Goal: Task Accomplishment & Management: Manage account settings

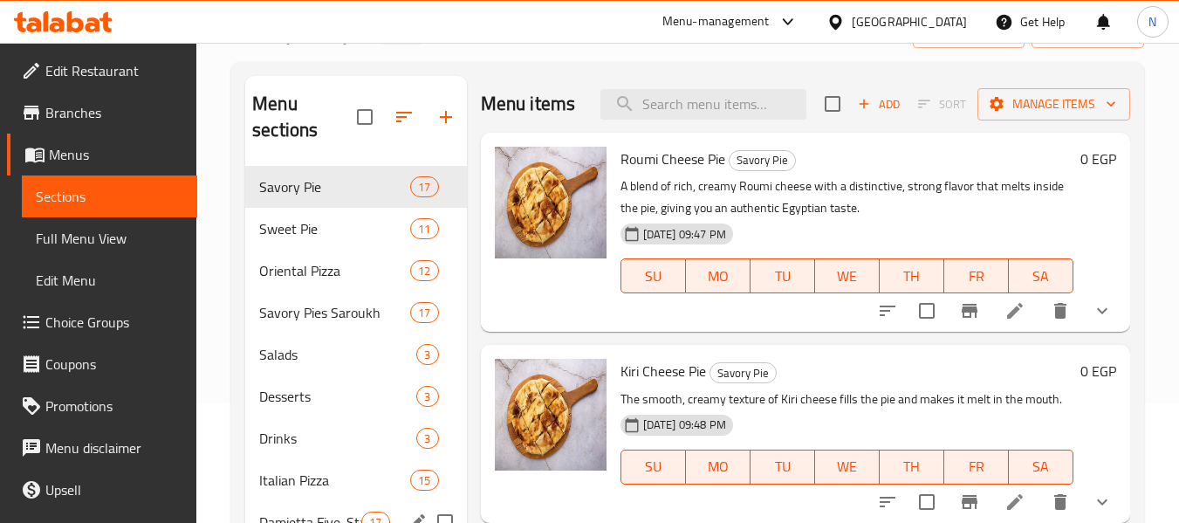
scroll to position [244, 0]
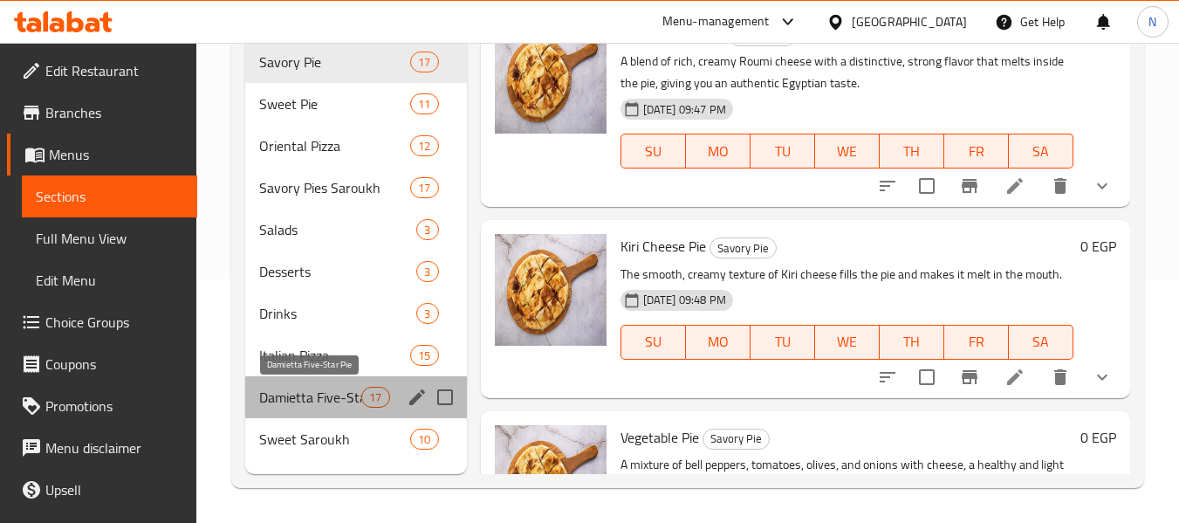
click at [295, 394] on span "Damietta Five-Star Pie" at bounding box center [310, 397] width 102 height 21
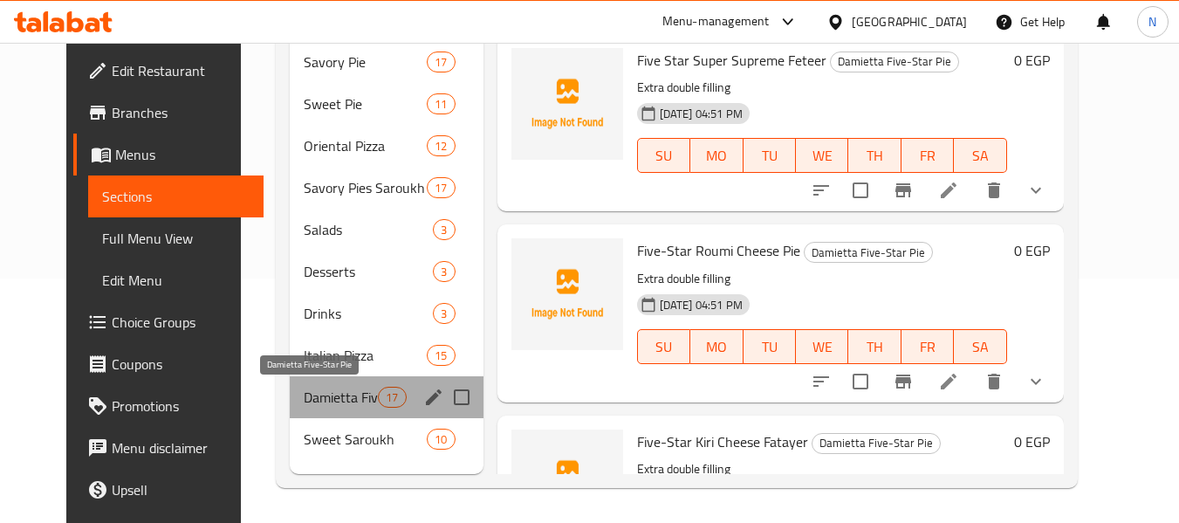
click at [304, 402] on span "Damietta Five-Star Pie" at bounding box center [341, 397] width 74 height 21
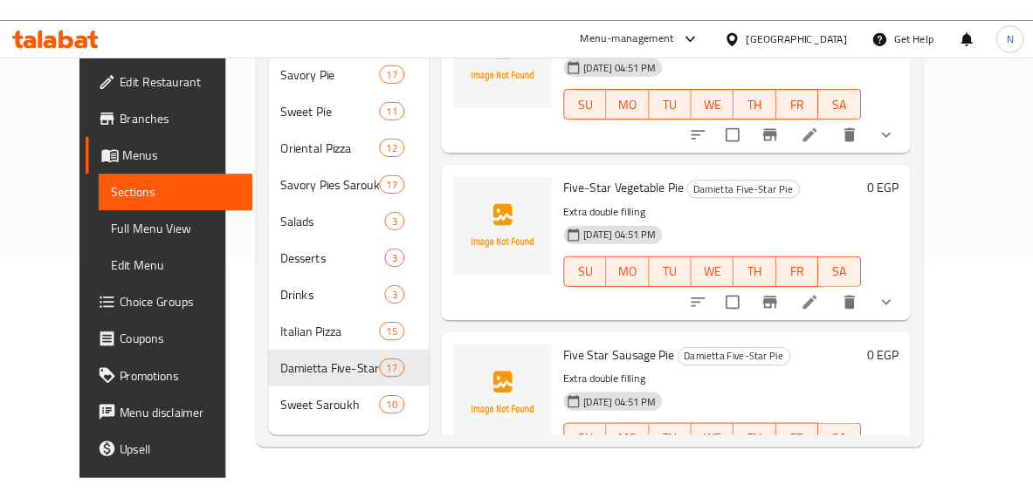
scroll to position [442, 0]
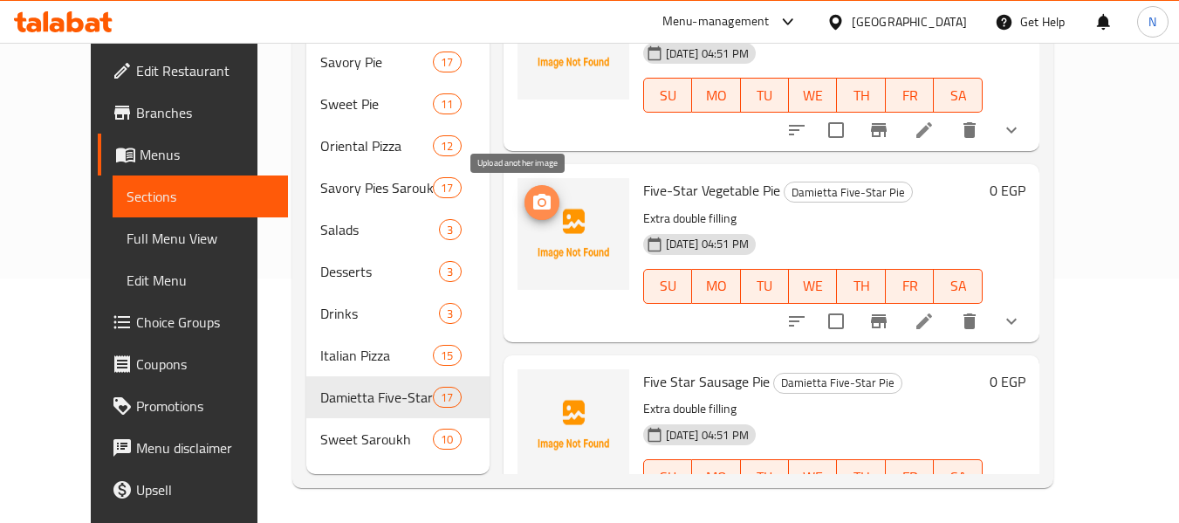
click at [532, 205] on icon "upload picture" at bounding box center [542, 202] width 21 height 21
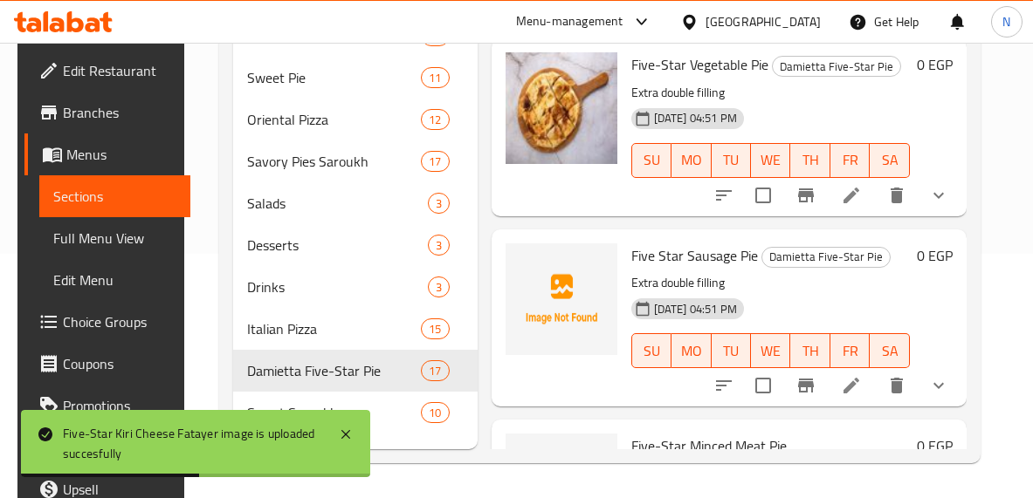
scroll to position [642, 0]
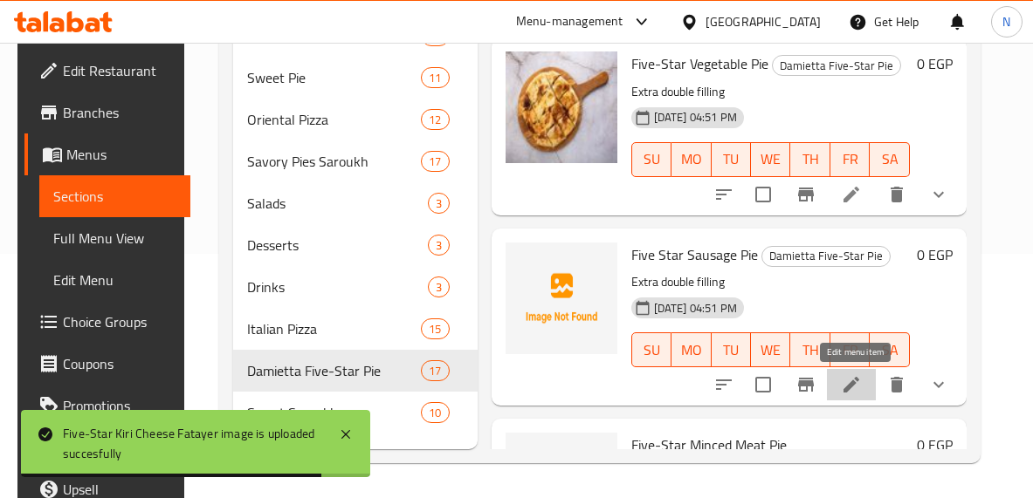
click at [849, 384] on icon at bounding box center [851, 384] width 21 height 21
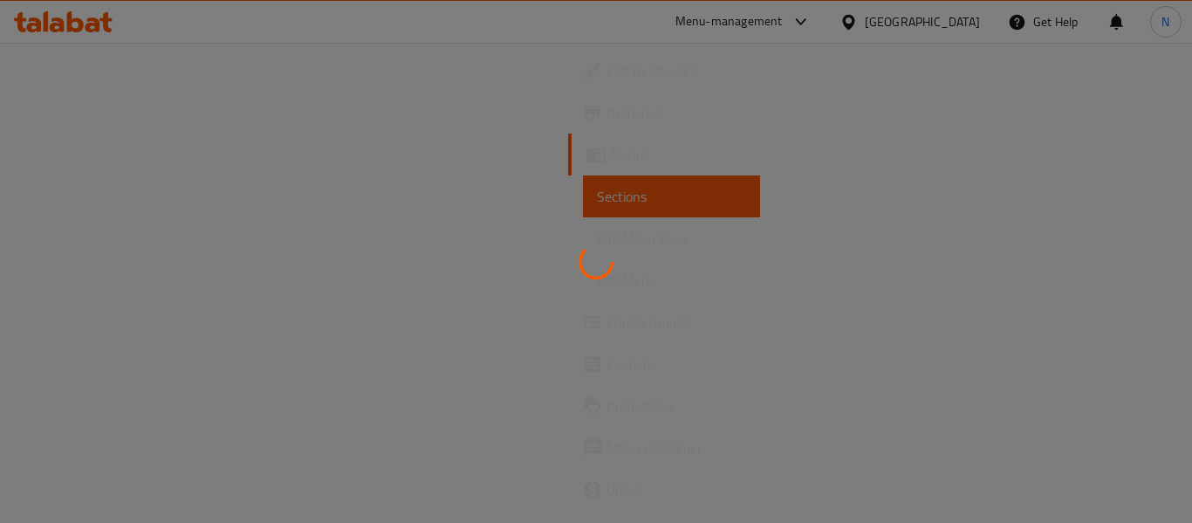
click at [776, 188] on div at bounding box center [596, 261] width 1192 height 523
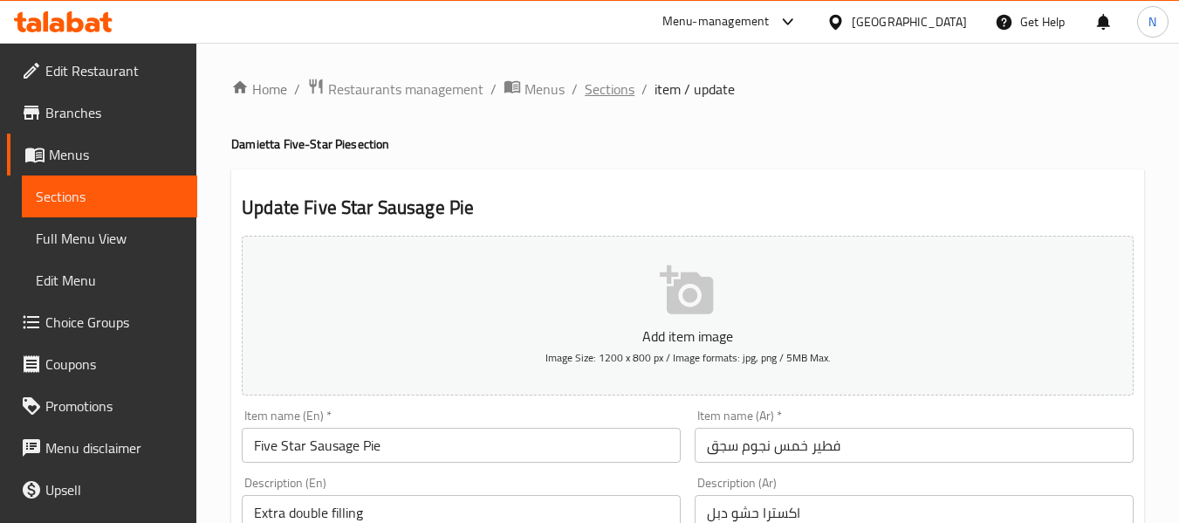
click at [598, 94] on span "Sections" at bounding box center [610, 89] width 50 height 21
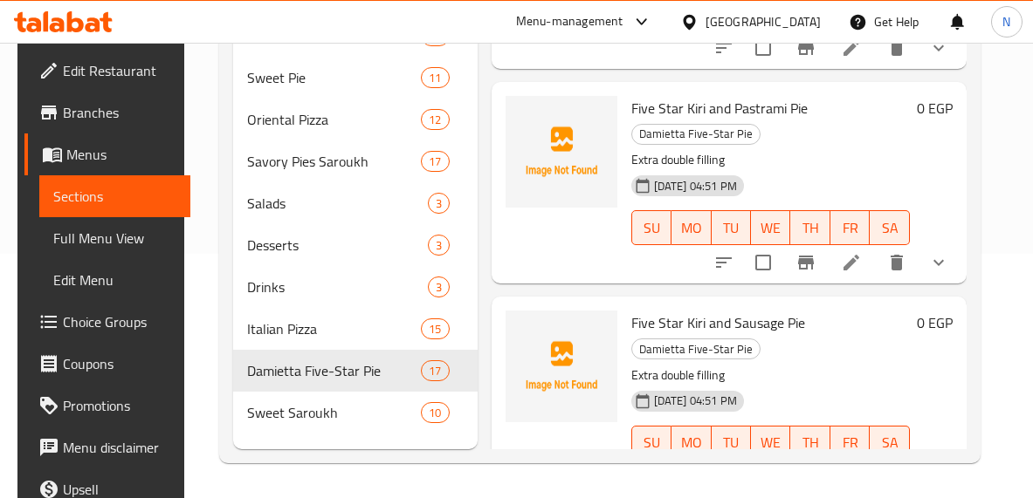
scroll to position [1178, 0]
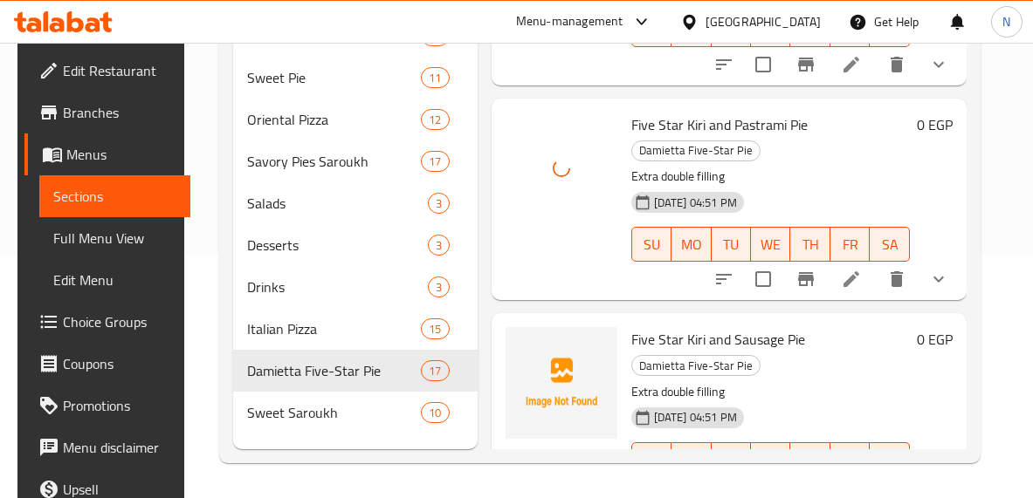
click at [684, 285] on div "Menu items Add Sort Manage items Five Star Super Supreme Feteer Damietta Five-S…" at bounding box center [722, 200] width 489 height 498
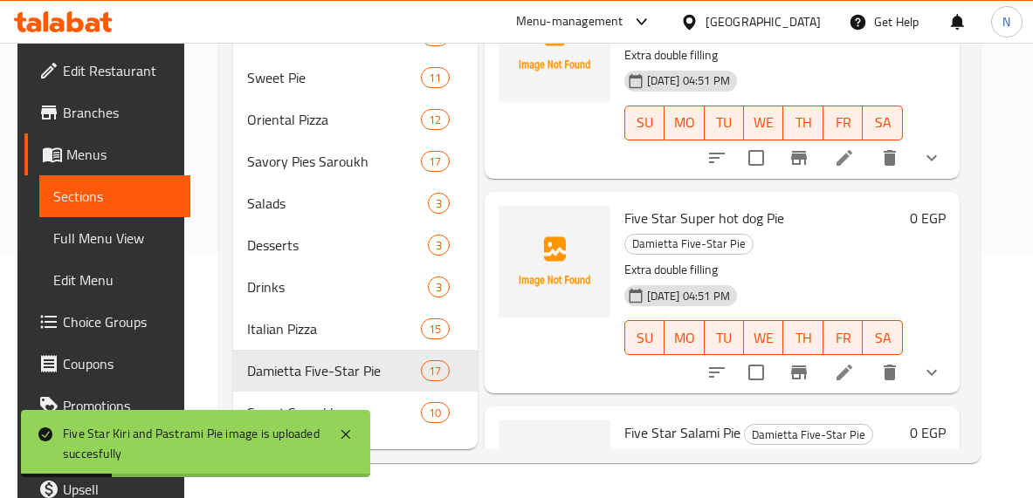
scroll to position [1515, 0]
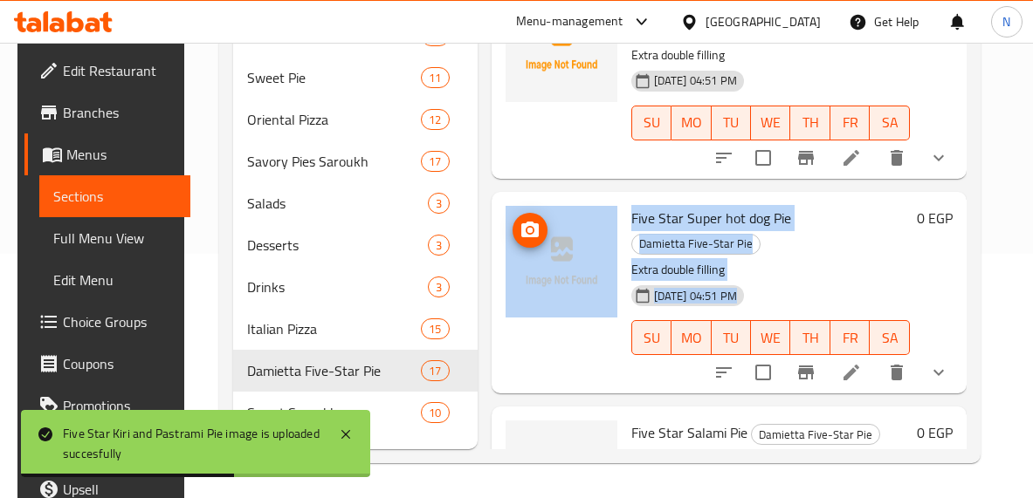
drag, startPoint x: 850, startPoint y: 258, endPoint x: 557, endPoint y: 243, distance: 293.7
click at [557, 243] on div "Five Star Super hot dog Pie Damietta Five-Star Pie Extra double filling [DATE] …" at bounding box center [728, 293] width 461 height 188
click at [740, 259] on p "Extra double filling" at bounding box center [770, 270] width 278 height 22
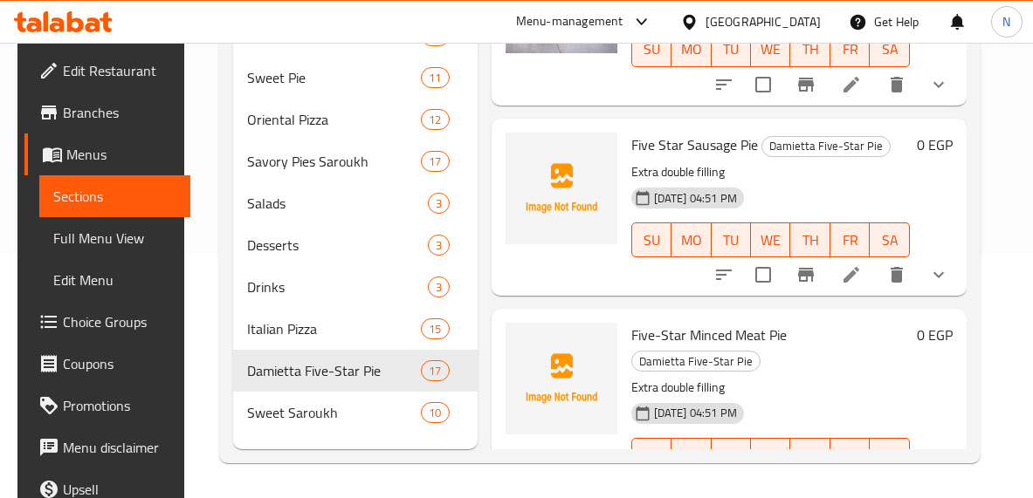
scroll to position [751, 0]
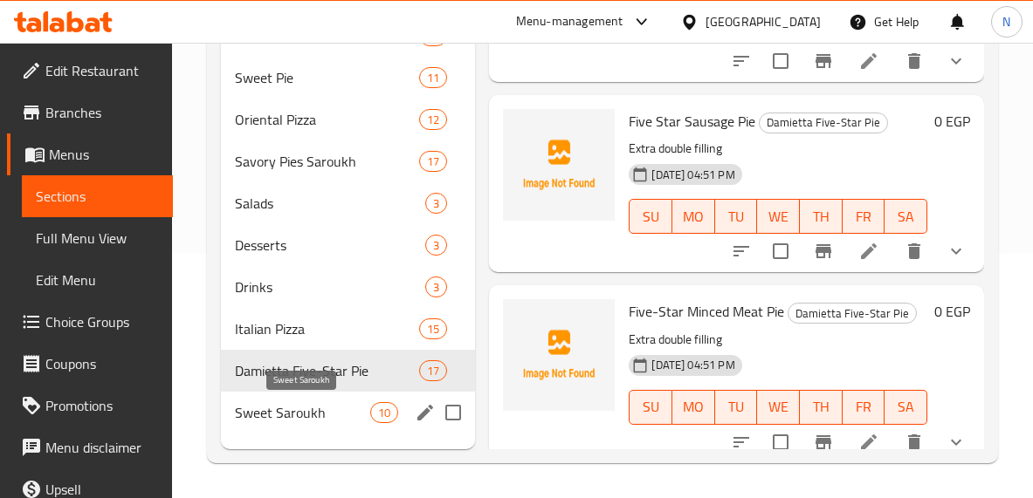
click at [288, 421] on span "Sweet Saroukh" at bounding box center [302, 412] width 135 height 21
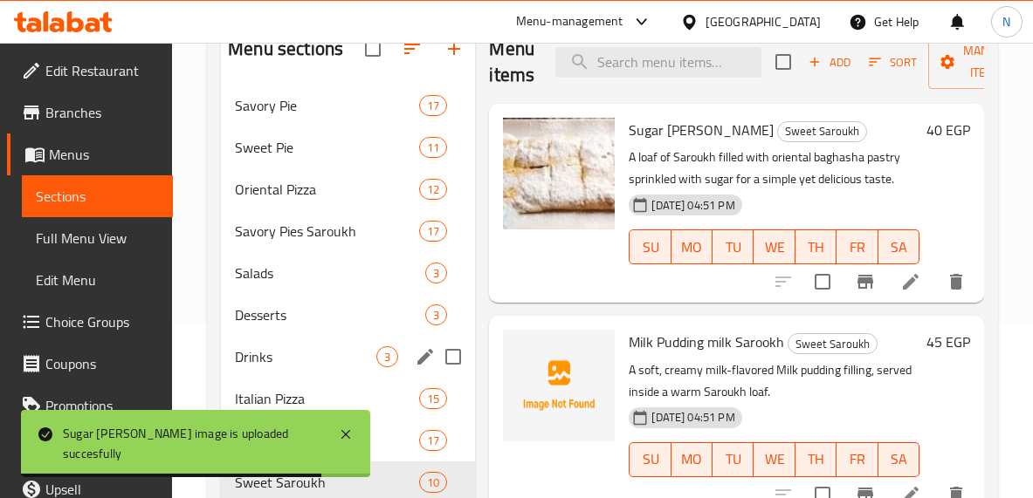
scroll to position [244, 0]
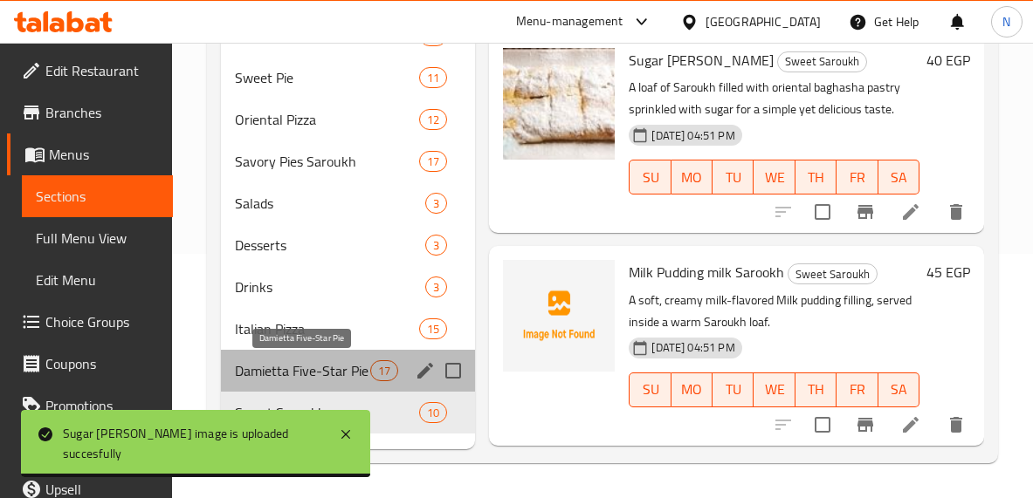
click at [325, 365] on span "Damietta Five-Star Pie" at bounding box center [302, 371] width 135 height 21
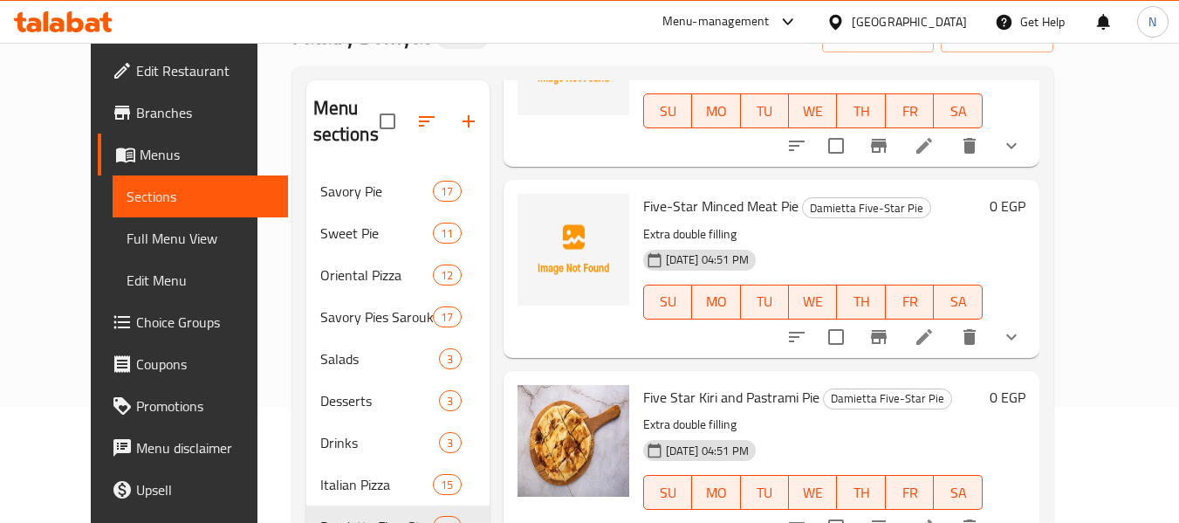
scroll to position [904, 0]
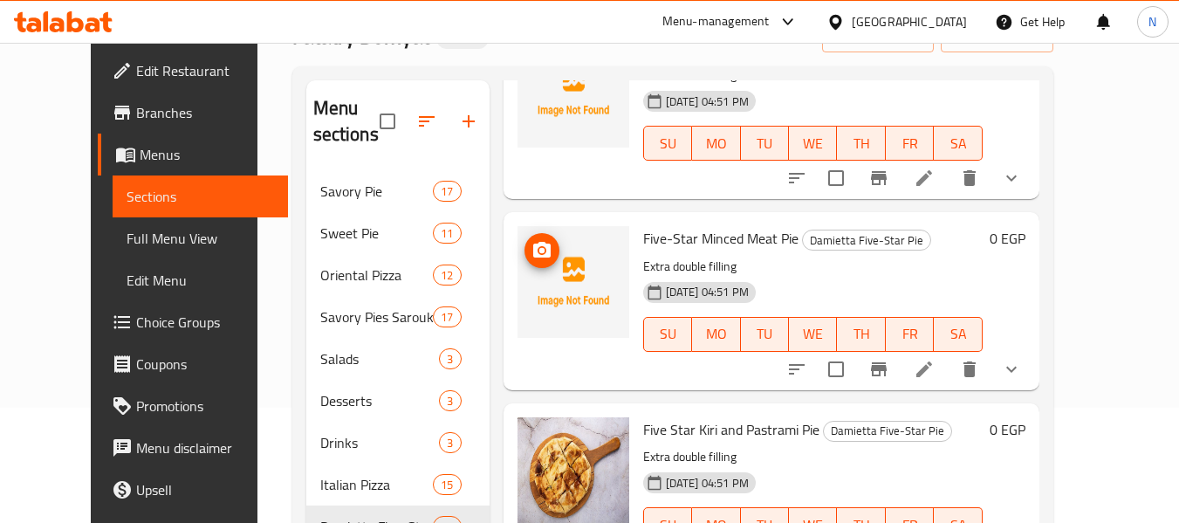
drag, startPoint x: 724, startPoint y: 248, endPoint x: 535, endPoint y: 259, distance: 188.9
click at [535, 259] on div at bounding box center [574, 282] width 112 height 112
click at [532, 258] on icon "upload picture" at bounding box center [542, 250] width 21 height 21
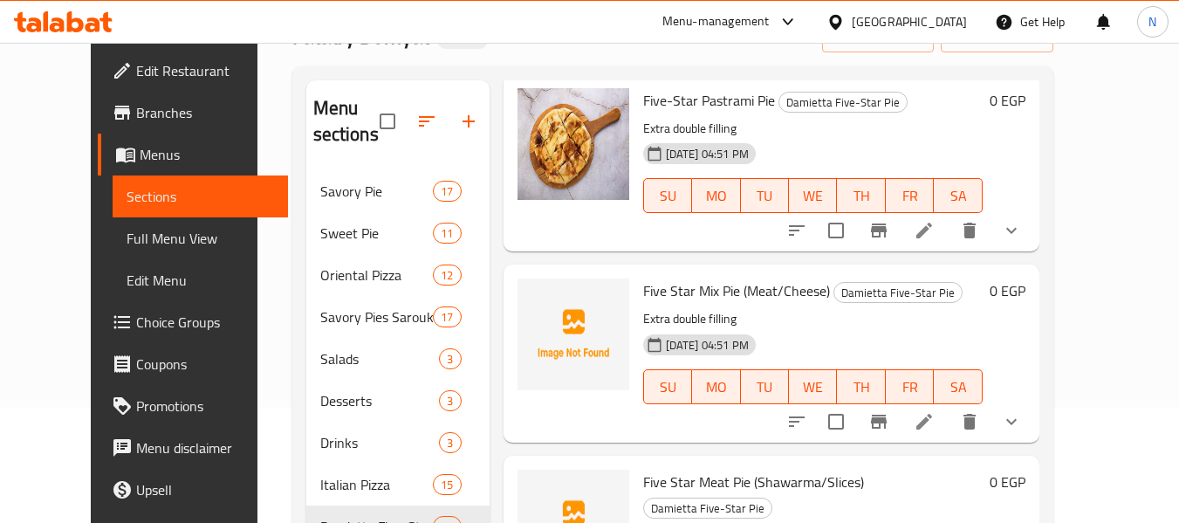
scroll to position [2188, 0]
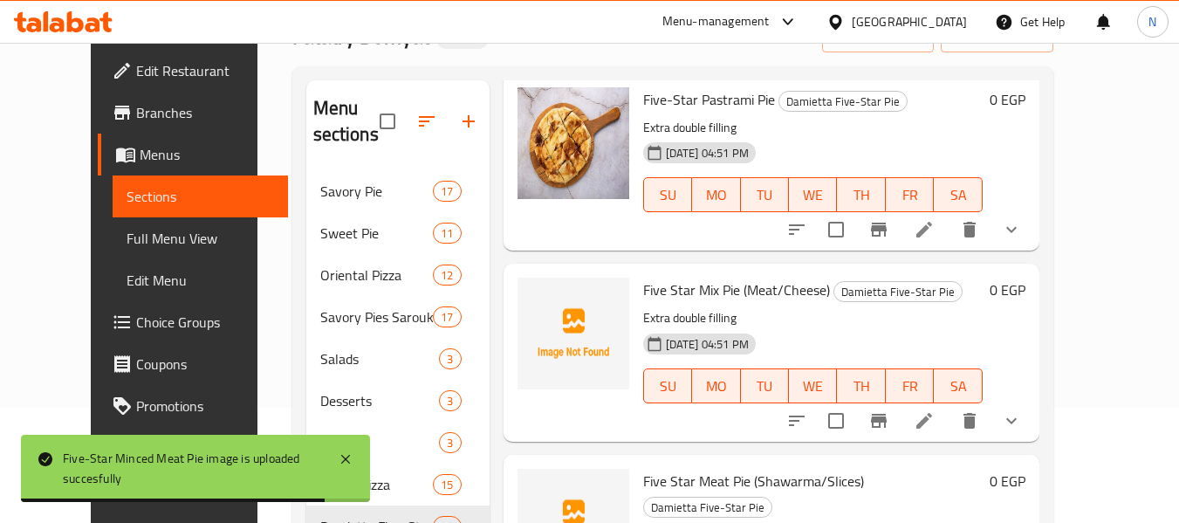
click at [691, 312] on p "Extra double filling" at bounding box center [813, 318] width 340 height 22
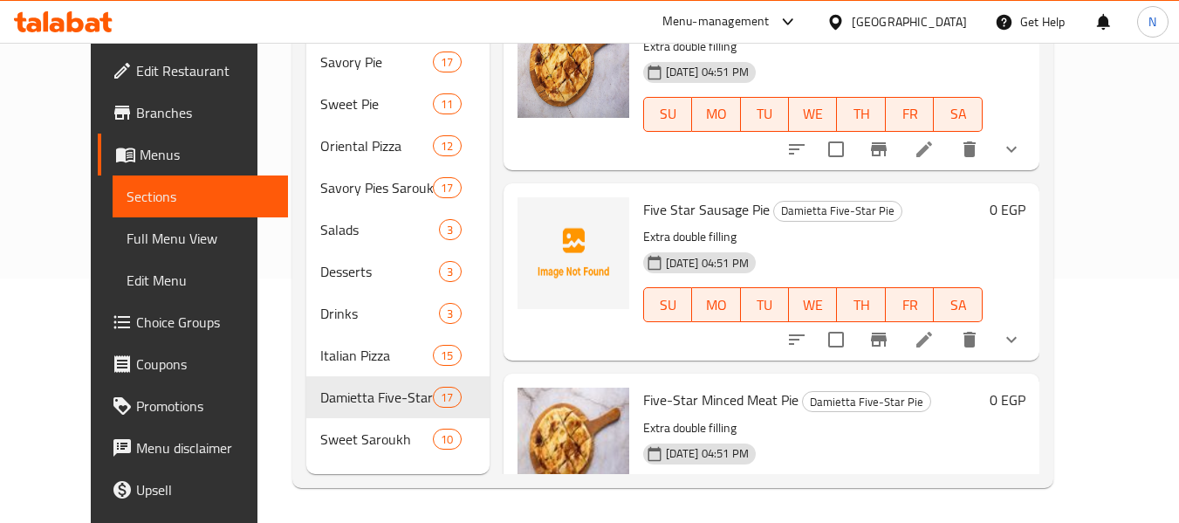
scroll to position [515, 0]
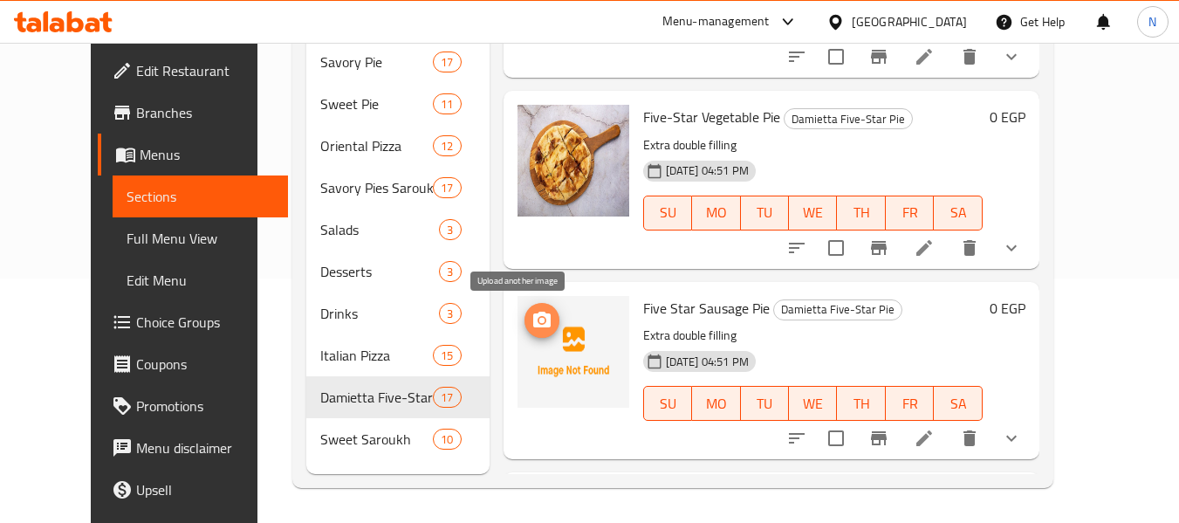
click at [533, 314] on icon "upload picture" at bounding box center [541, 320] width 17 height 16
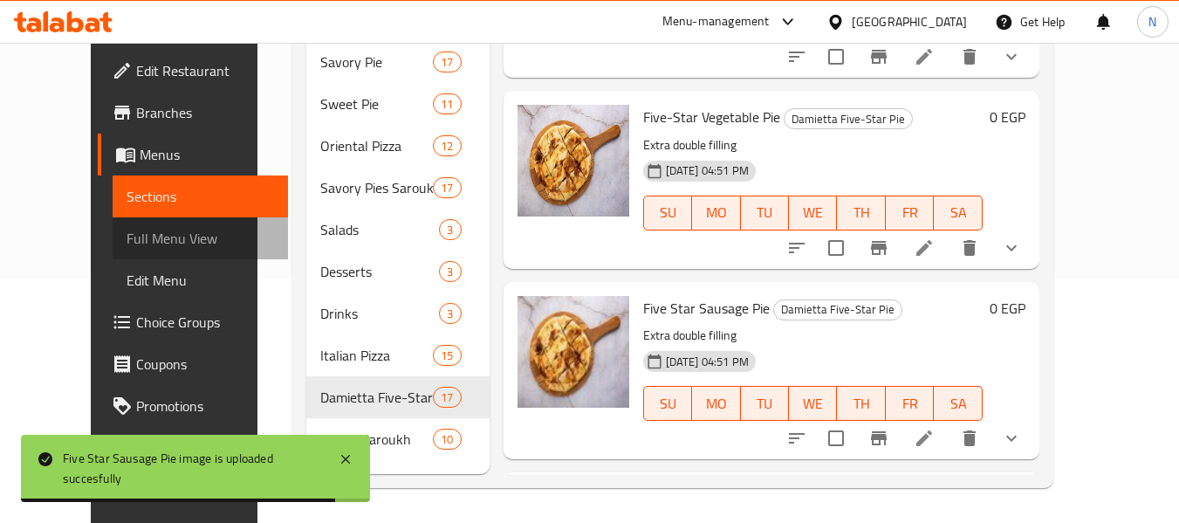
click at [127, 242] on span "Full Menu View" at bounding box center [201, 238] width 148 height 21
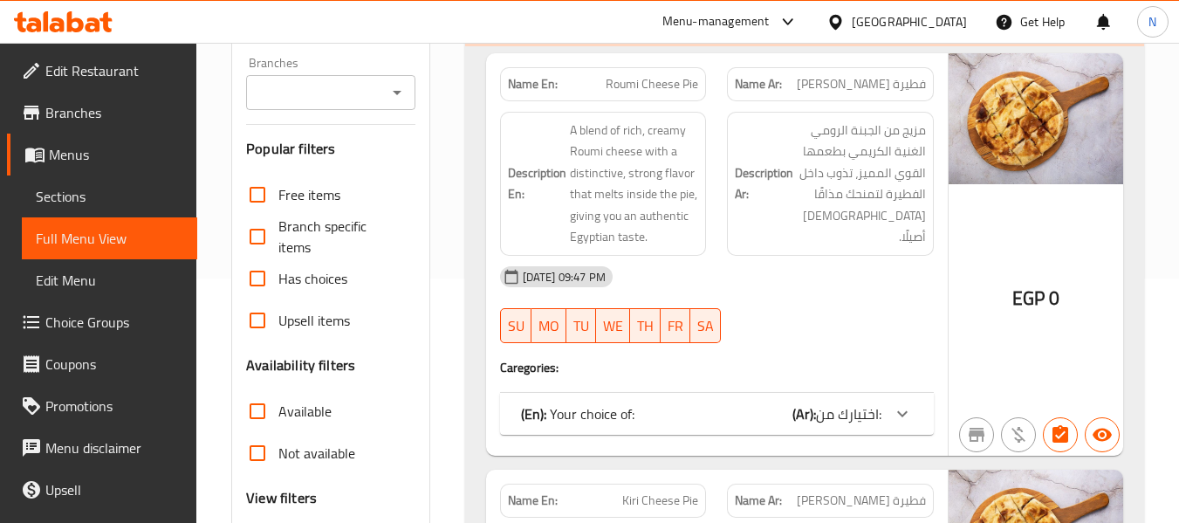
scroll to position [532, 0]
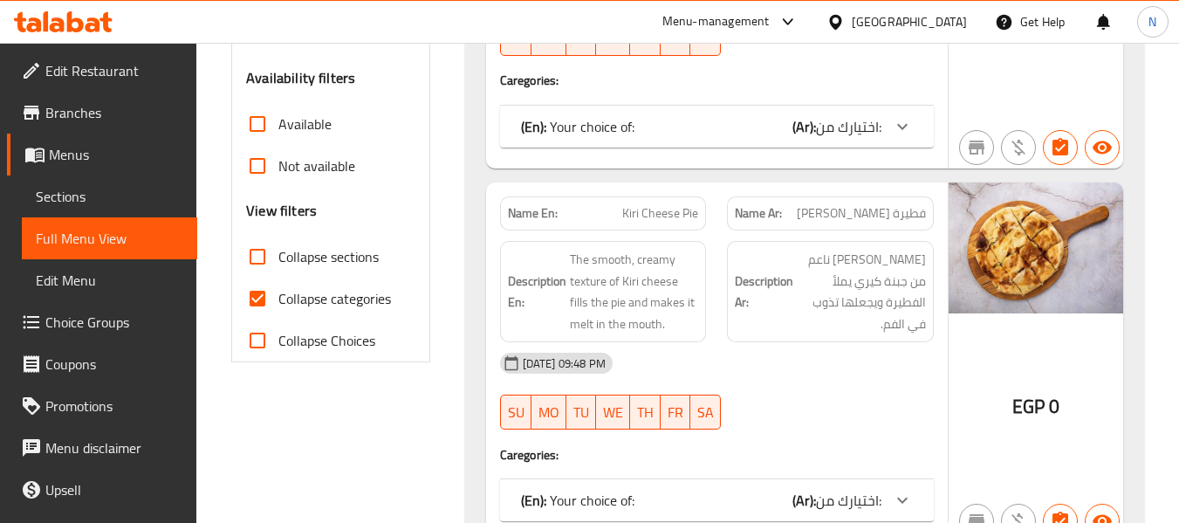
click at [312, 251] on span "Collapse sections" at bounding box center [328, 256] width 100 height 21
click at [278, 251] on input "Collapse sections" at bounding box center [258, 257] width 42 height 42
checkbox input "true"
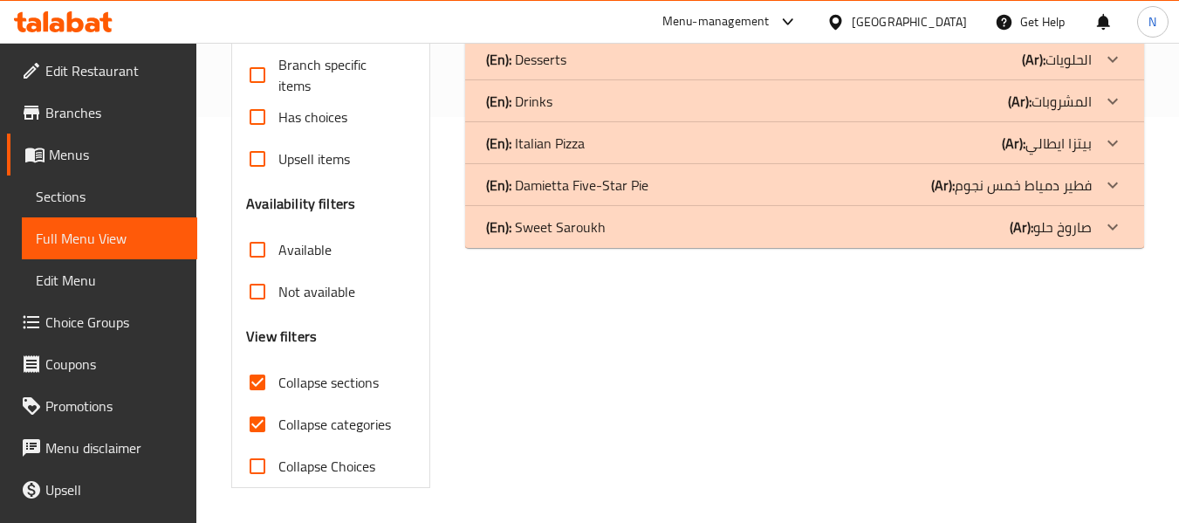
scroll to position [406, 0]
click at [333, 429] on span "Collapse categories" at bounding box center [334, 424] width 113 height 21
click at [278, 429] on input "Collapse categories" at bounding box center [258, 424] width 42 height 42
checkbox input "false"
click at [566, 234] on p "(En): Sweet Saroukh" at bounding box center [546, 226] width 120 height 21
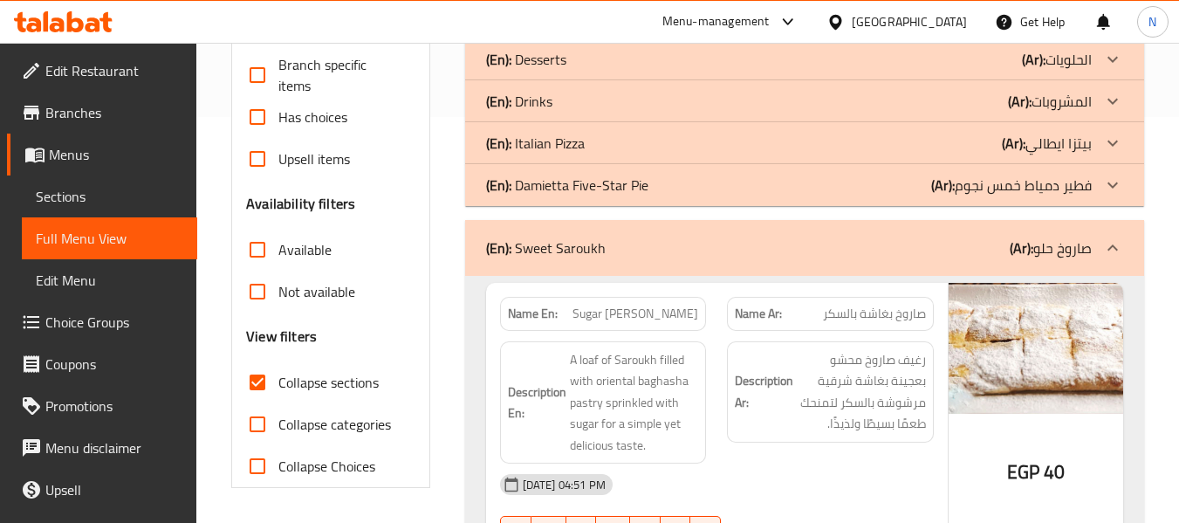
click at [598, 193] on p "(En): Damietta Five-Star Pie" at bounding box center [567, 185] width 162 height 21
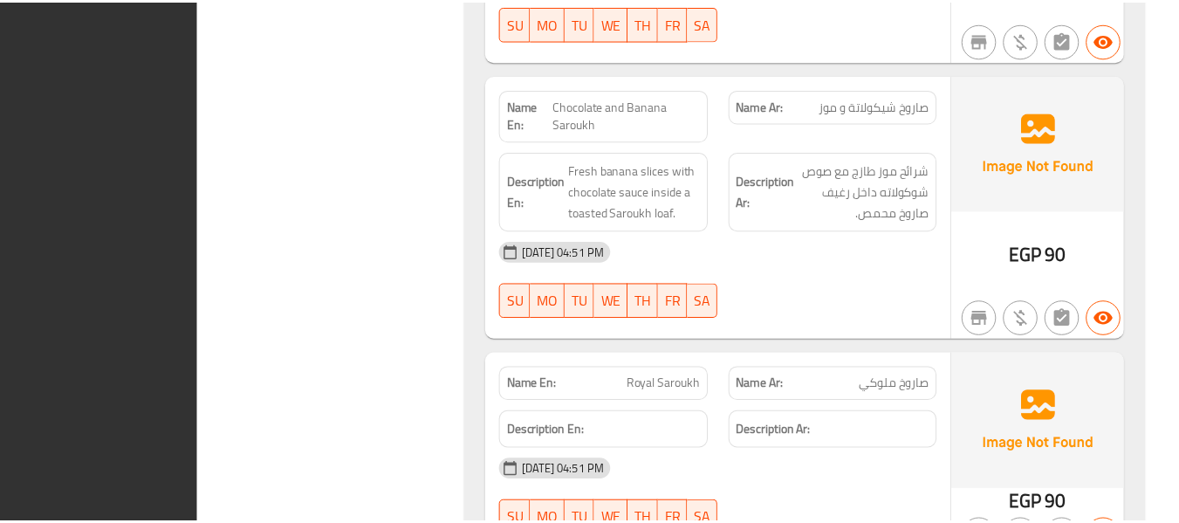
scroll to position [12508, 0]
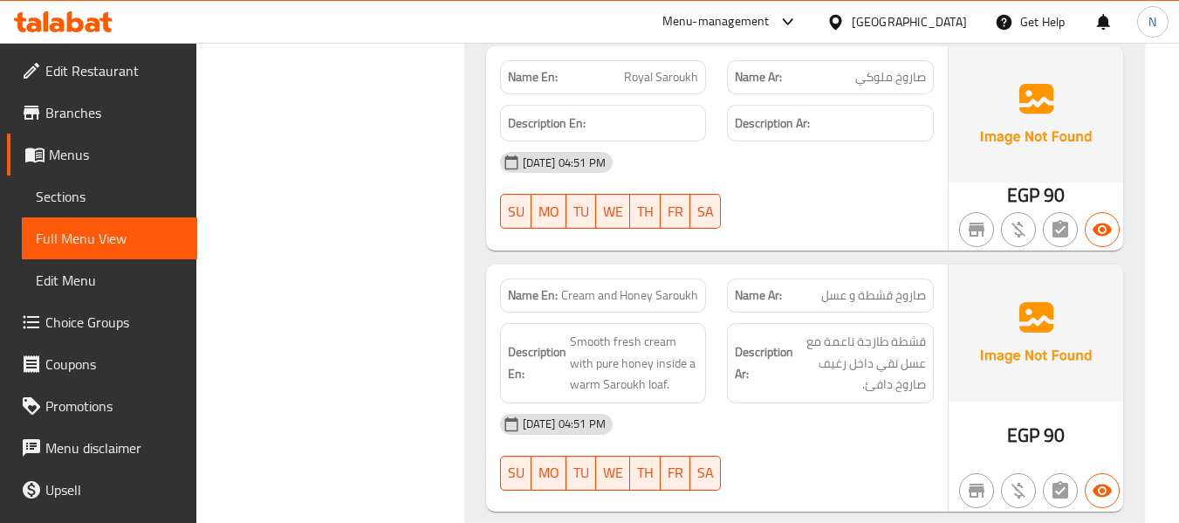
click at [83, 39] on div "Menu-management [GEOGRAPHIC_DATA] Get Help N" at bounding box center [589, 22] width 1179 height 42
click at [79, 36] on div at bounding box center [63, 21] width 127 height 35
click at [76, 28] on icon at bounding box center [63, 21] width 99 height 21
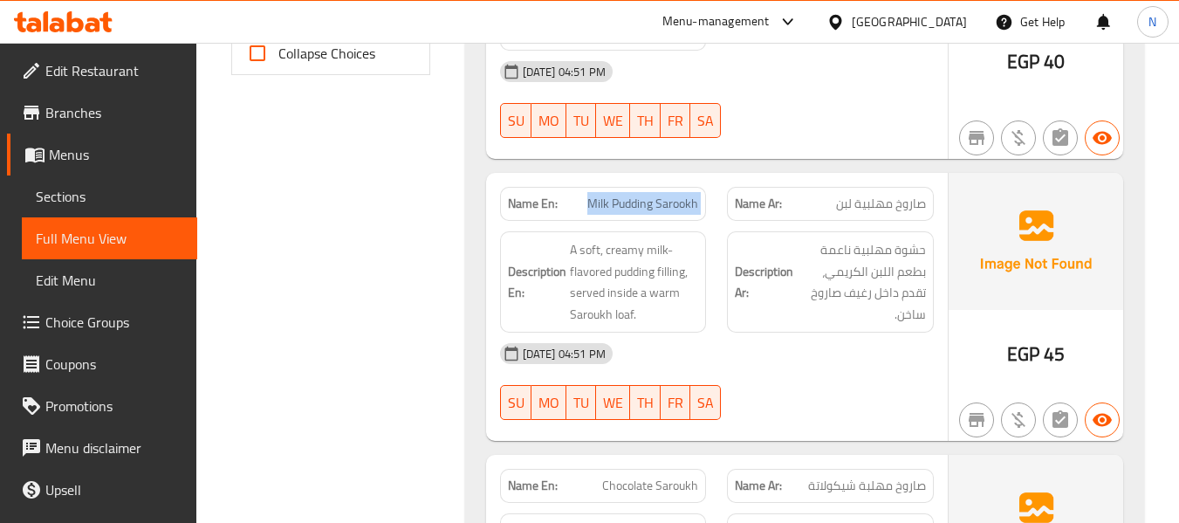
scroll to position [819, 0]
